Goal: Navigation & Orientation: Find specific page/section

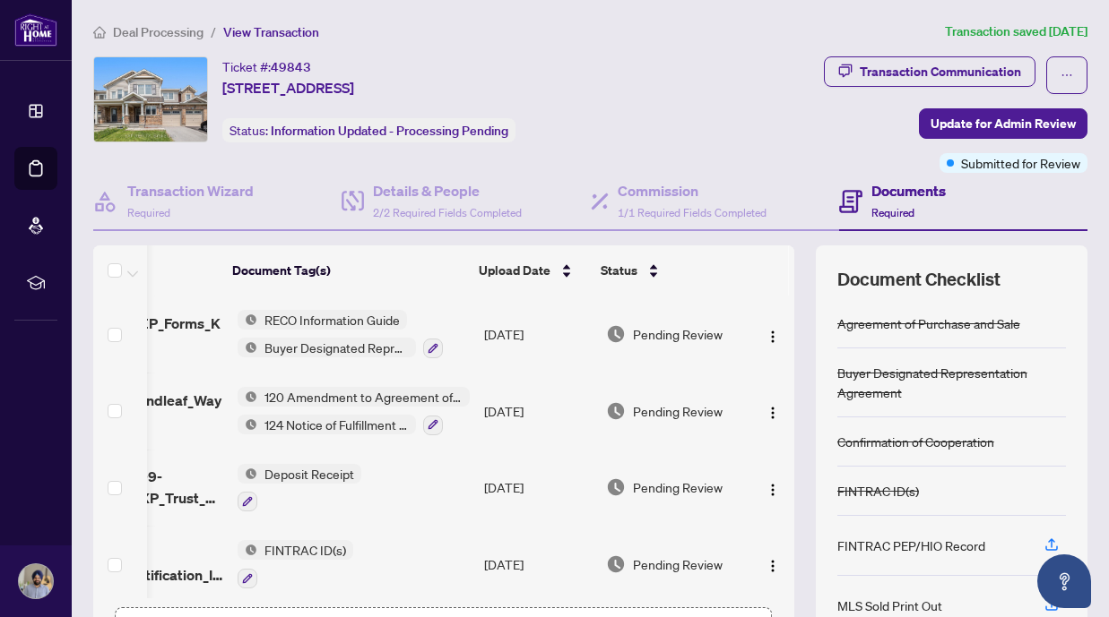
click at [712, 115] on div "Transaction Communication Update for Admin Review Submitted for Review" at bounding box center [880, 114] width 414 height 117
click at [871, 73] on div "Transaction Communication" at bounding box center [939, 71] width 161 height 29
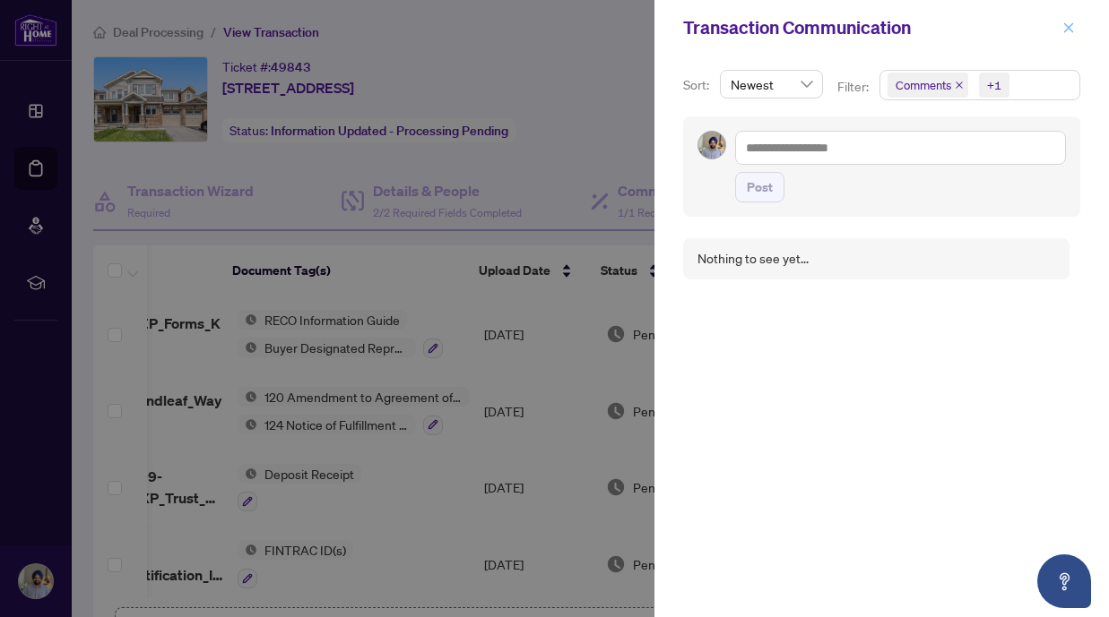
click at [1068, 27] on icon "close" at bounding box center [1069, 27] width 10 height 10
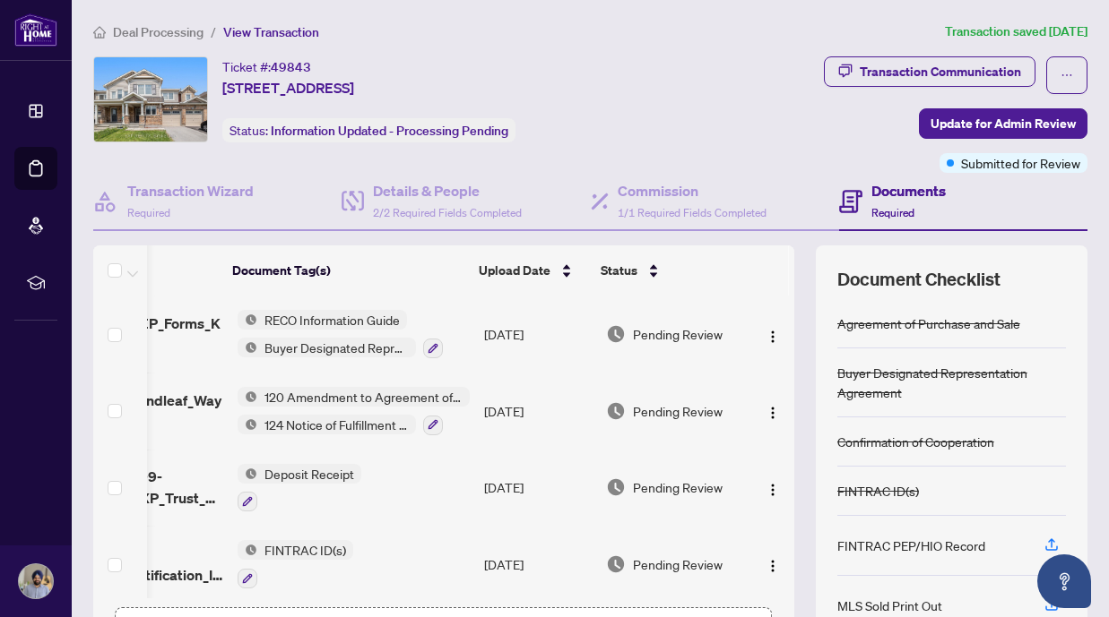
click at [699, 40] on ol "Deal Processing / View Transaction" at bounding box center [515, 32] width 844 height 21
click at [503, 26] on ol "Deal Processing / View Transaction" at bounding box center [515, 32] width 844 height 21
